Goal: Use online tool/utility: Utilize a website feature to perform a specific function

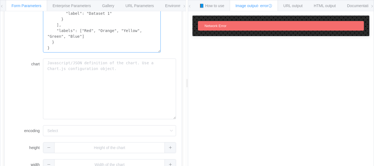
scroll to position [189, 0]
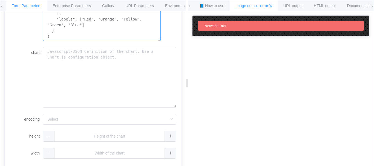
drag, startPoint x: 48, startPoint y: 35, endPoint x: 89, endPoint y: 37, distance: 41.4
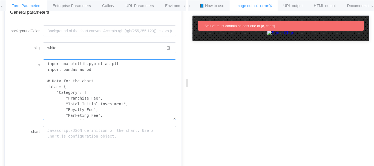
scroll to position [8, 0]
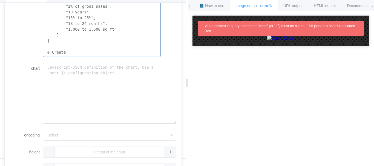
scroll to position [189, 0]
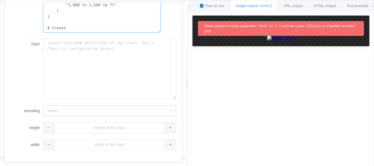
type textarea "import matplotlib.pyplot as plt import pandas as pd # Data for the chart data =…"
click at [76, 110] on input "encoding" at bounding box center [109, 110] width 133 height 11
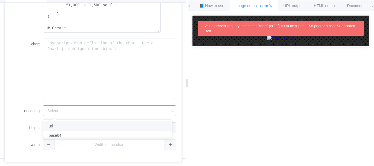
click at [52, 128] on li "url" at bounding box center [109, 126] width 133 height 9
click at [67, 111] on input "url" at bounding box center [102, 110] width 118 height 11
click at [60, 133] on li "base64" at bounding box center [101, 135] width 117 height 9
type input "base64"
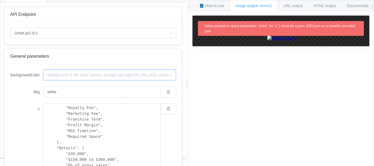
click at [98, 77] on input "backgroundColor" at bounding box center [109, 75] width 133 height 11
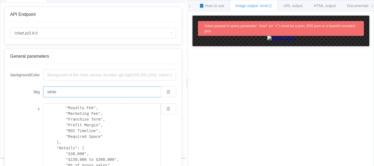
click at [83, 92] on input "white" at bounding box center [102, 92] width 118 height 11
click at [292, 5] on span "URL output" at bounding box center [292, 6] width 19 height 4
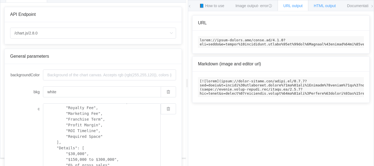
click at [323, 6] on span "HTML output" at bounding box center [325, 6] width 22 height 4
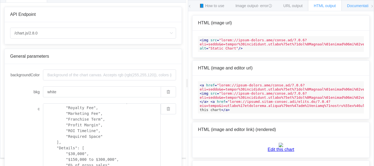
click at [356, 7] on span "Documentation" at bounding box center [360, 6] width 26 height 4
